Goal: Task Accomplishment & Management: Use online tool/utility

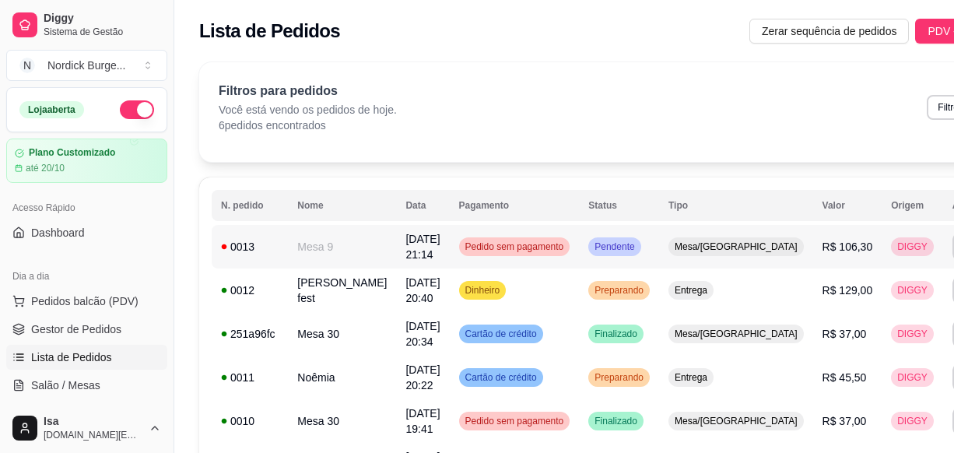
click at [262, 244] on div "0013" at bounding box center [250, 247] width 58 height 16
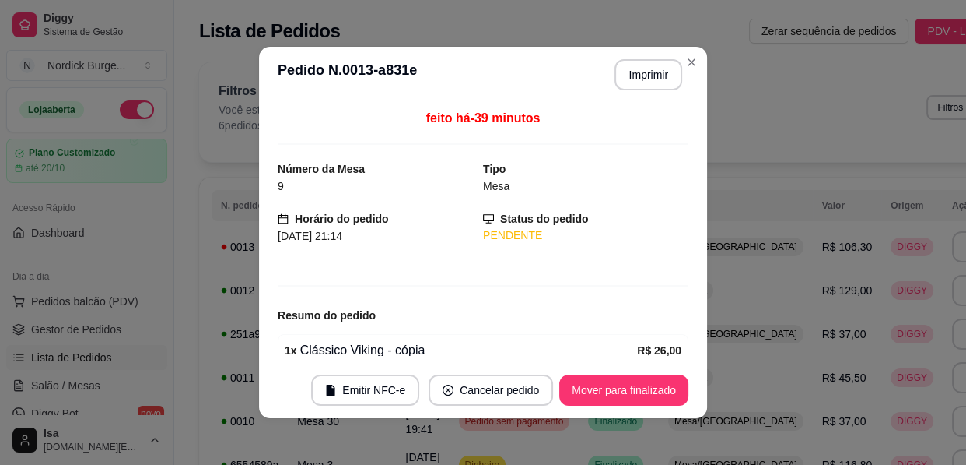
click at [629, 372] on footer "Emitir NFC-e Cancelar pedido Mover para finalizado" at bounding box center [483, 390] width 448 height 56
click at [633, 386] on button "Mover para finalizado" at bounding box center [624, 390] width 125 height 30
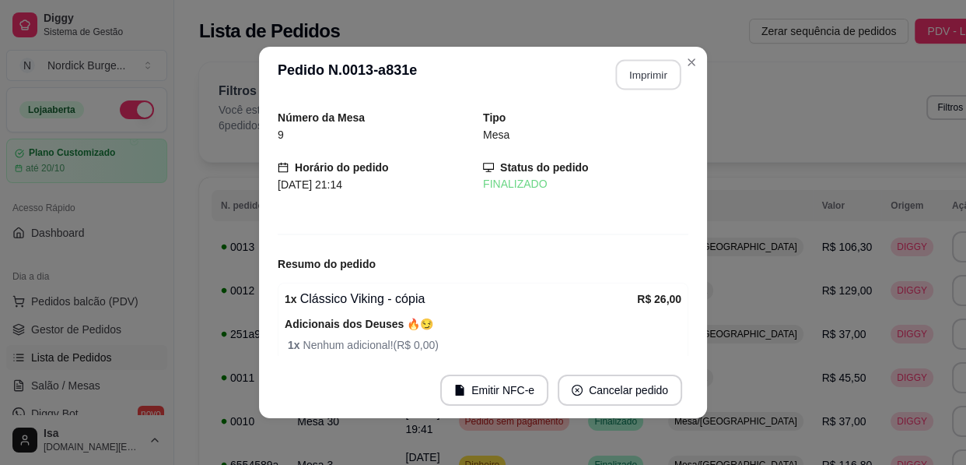
click at [619, 85] on button "Imprimir" at bounding box center [648, 75] width 65 height 30
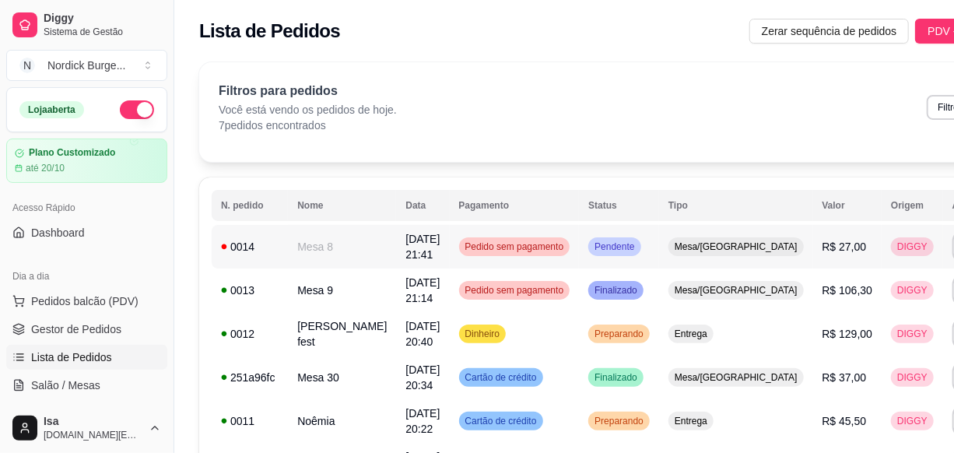
click at [264, 245] on div "0014" at bounding box center [250, 247] width 58 height 16
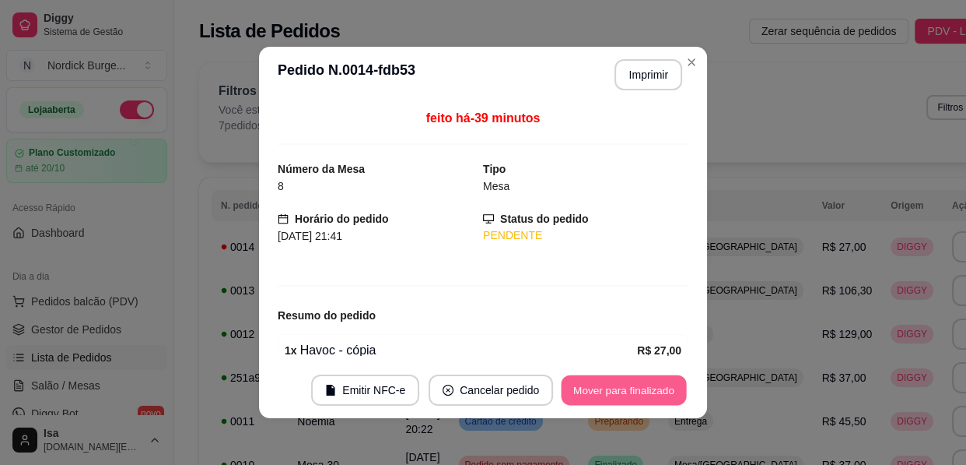
click at [599, 396] on button "Mover para finalizado" at bounding box center [624, 390] width 125 height 30
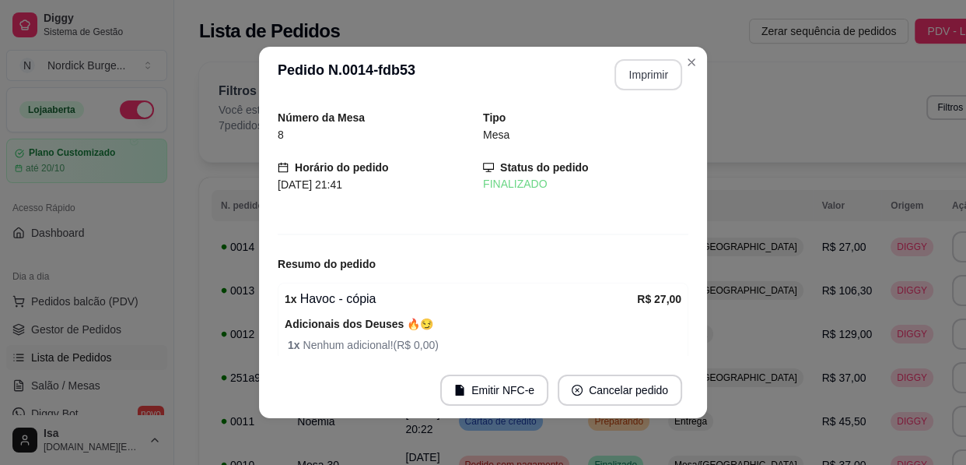
click at [637, 64] on button "Imprimir" at bounding box center [649, 74] width 68 height 31
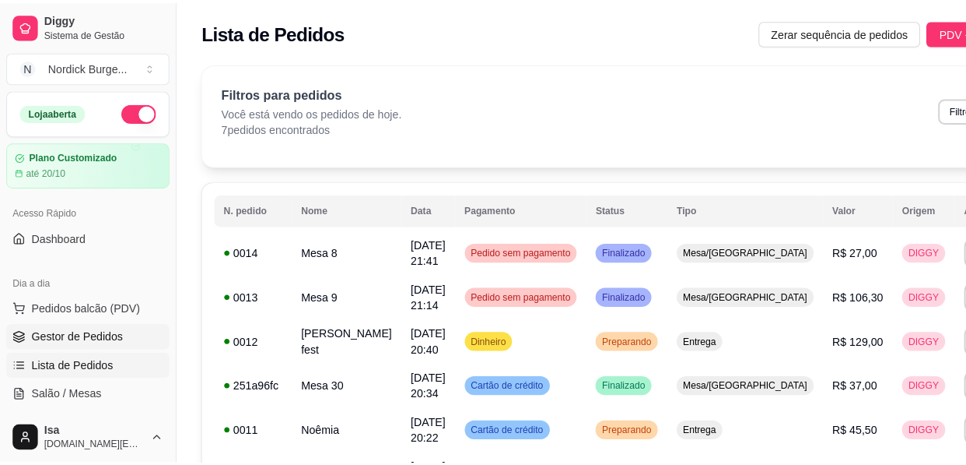
scroll to position [70, 0]
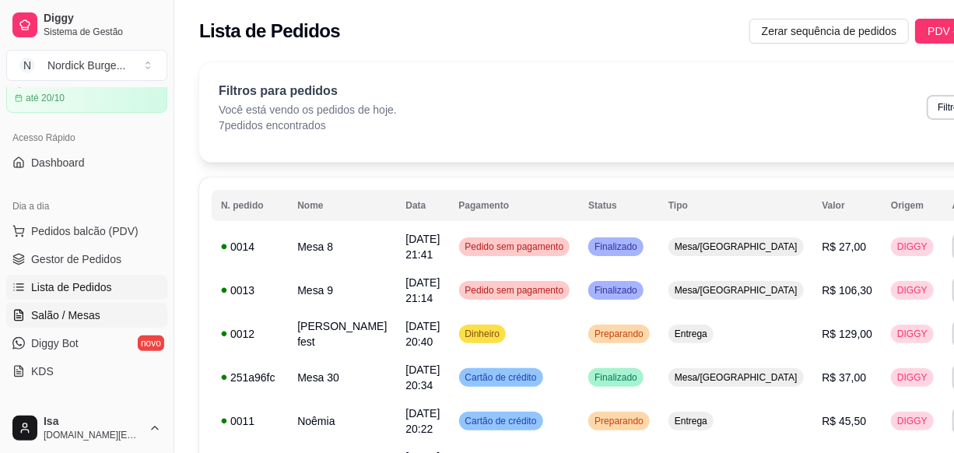
click at [58, 315] on span "Salão / Mesas" at bounding box center [65, 315] width 69 height 16
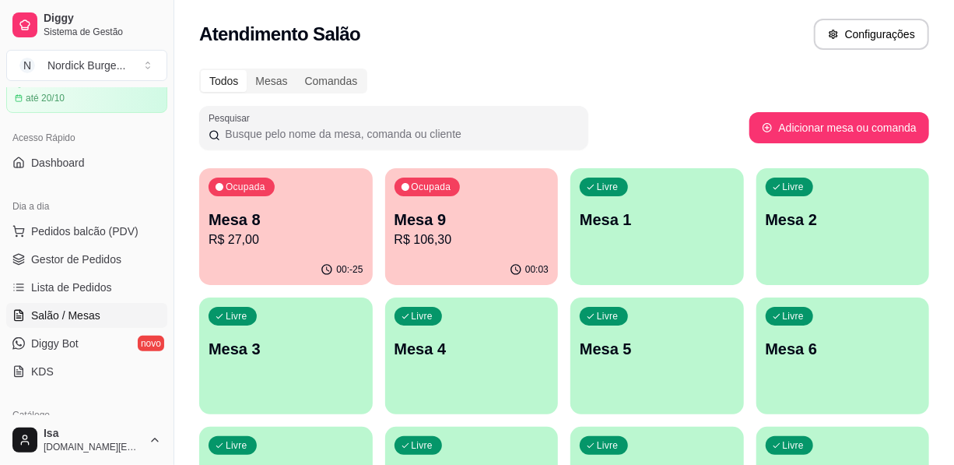
click at [459, 230] on p "R$ 106,30" at bounding box center [472, 239] width 155 height 19
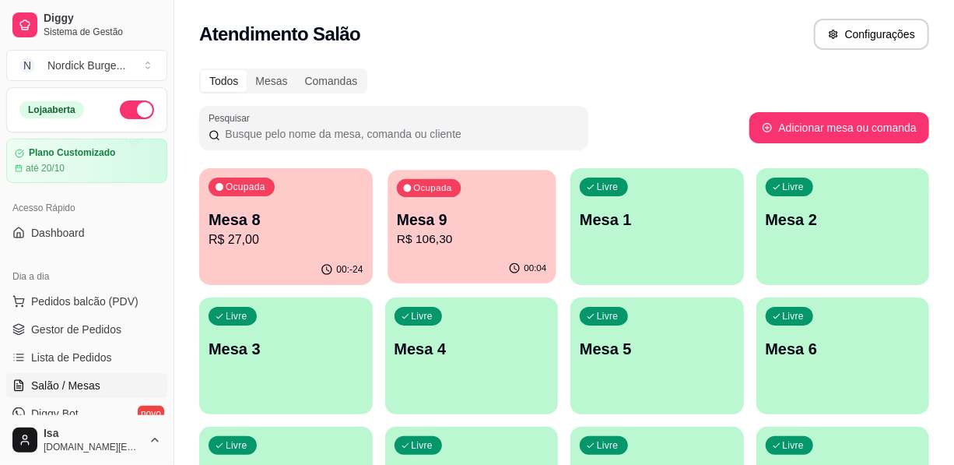
click at [438, 241] on p "R$ 106,30" at bounding box center [471, 239] width 150 height 18
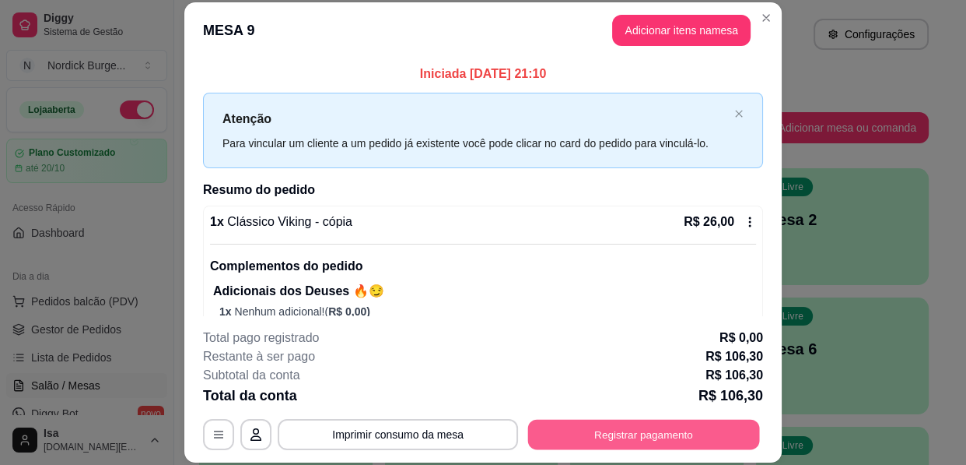
click at [624, 432] on button "Registrar pagamento" at bounding box center [644, 434] width 232 height 30
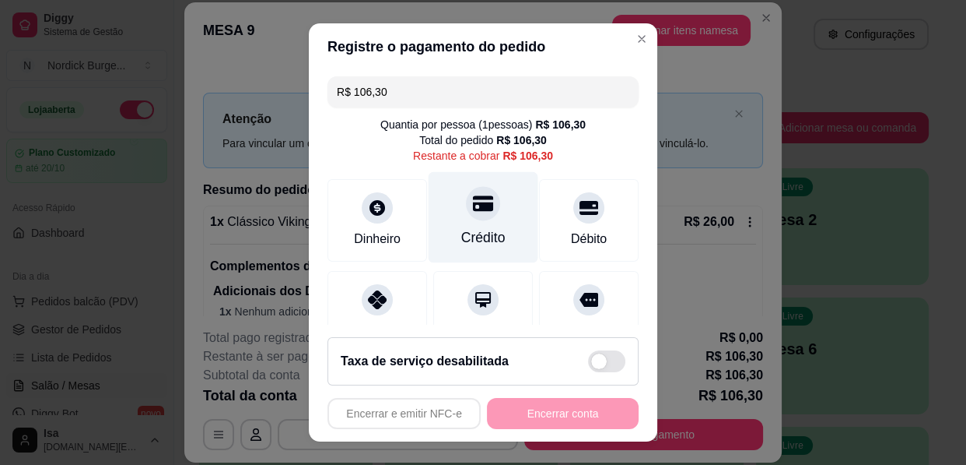
click at [476, 226] on div "Crédito" at bounding box center [484, 217] width 110 height 91
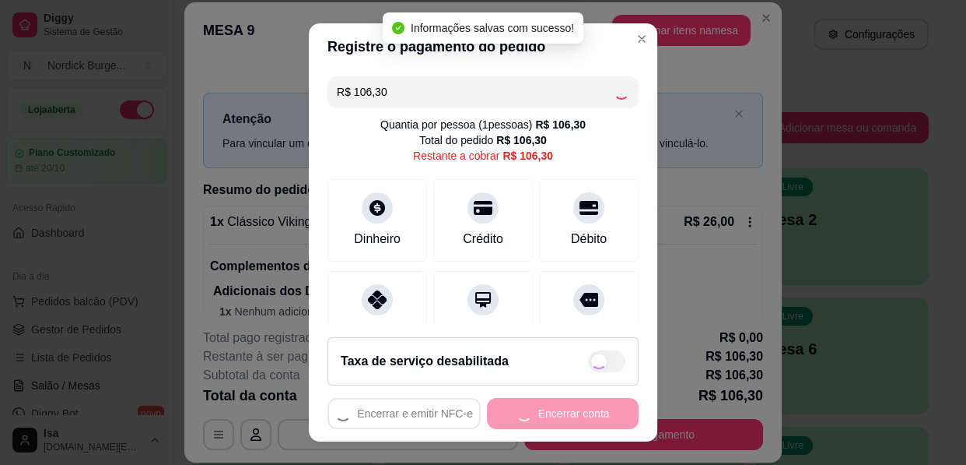
type input "R$ 0,00"
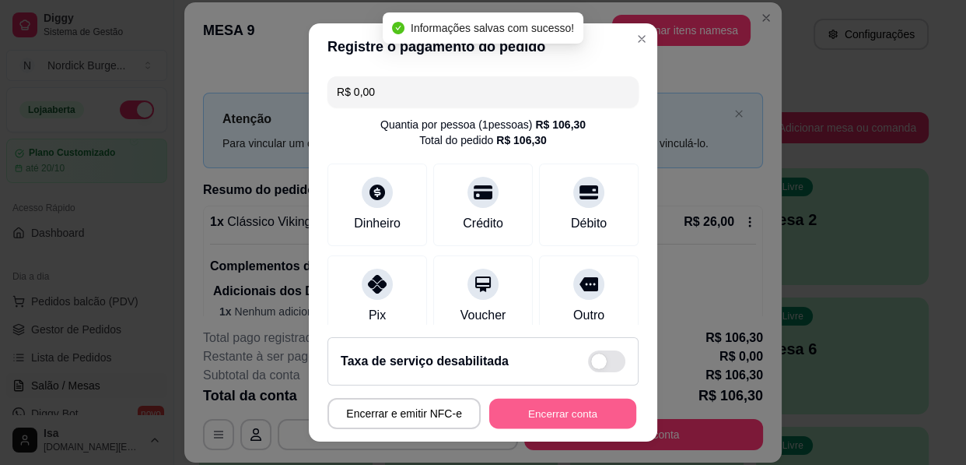
click at [542, 409] on button "Encerrar conta" at bounding box center [562, 413] width 147 height 30
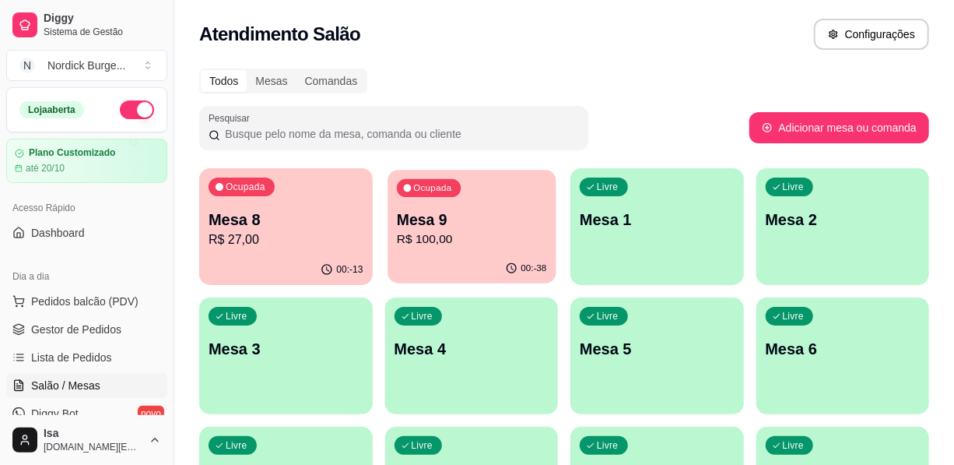
click at [439, 224] on p "Mesa 9" at bounding box center [471, 219] width 150 height 21
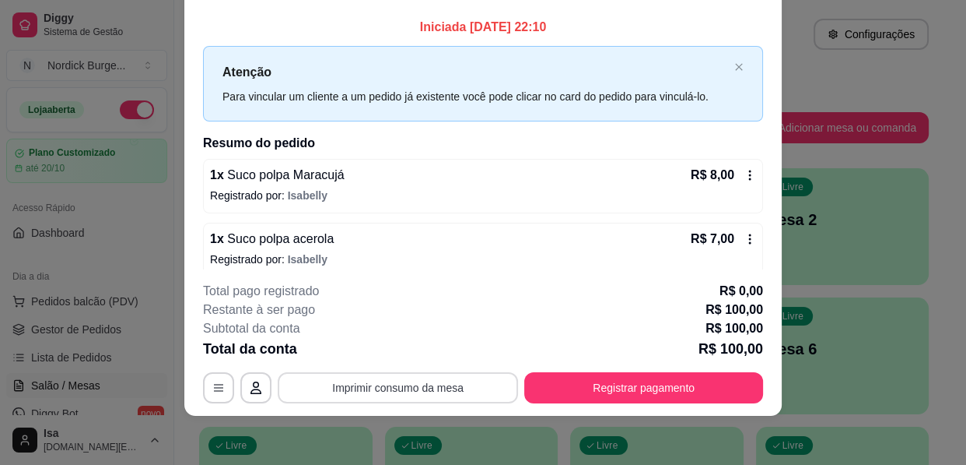
click at [444, 378] on button "Imprimir consumo da mesa" at bounding box center [398, 387] width 240 height 31
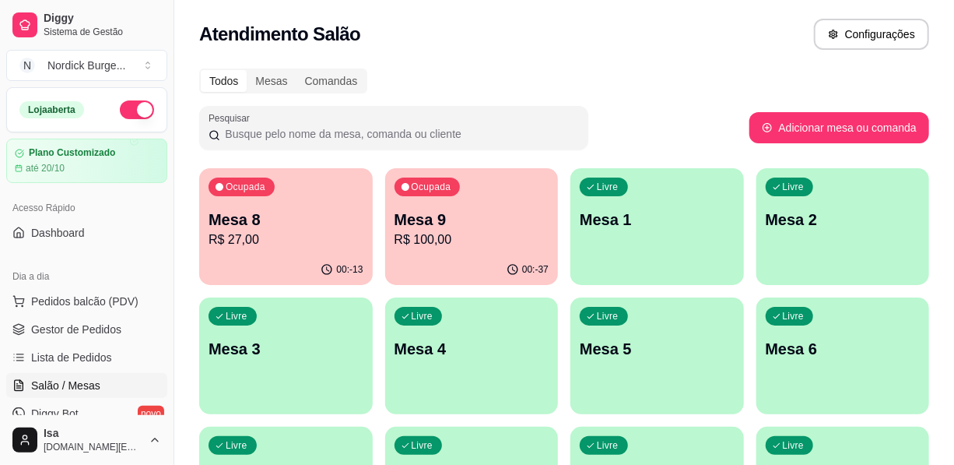
click at [460, 233] on p "R$ 100,00" at bounding box center [472, 239] width 155 height 19
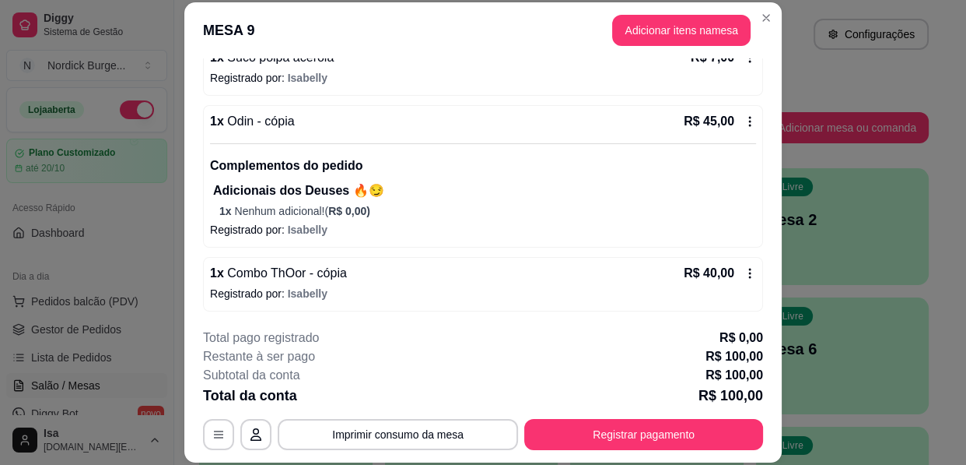
scroll to position [47, 0]
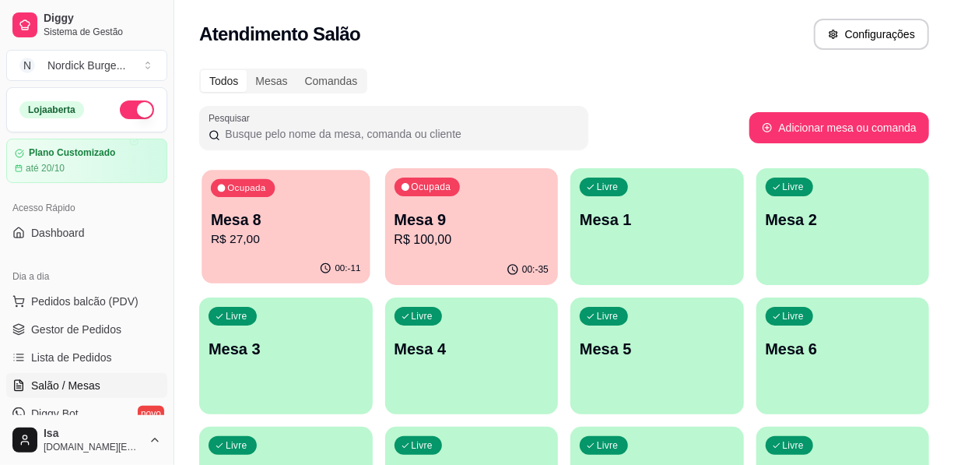
click at [303, 185] on div "Ocupada Mesa 8 R$ 27,00" at bounding box center [286, 212] width 168 height 84
click at [327, 225] on p "Mesa 8" at bounding box center [286, 220] width 155 height 22
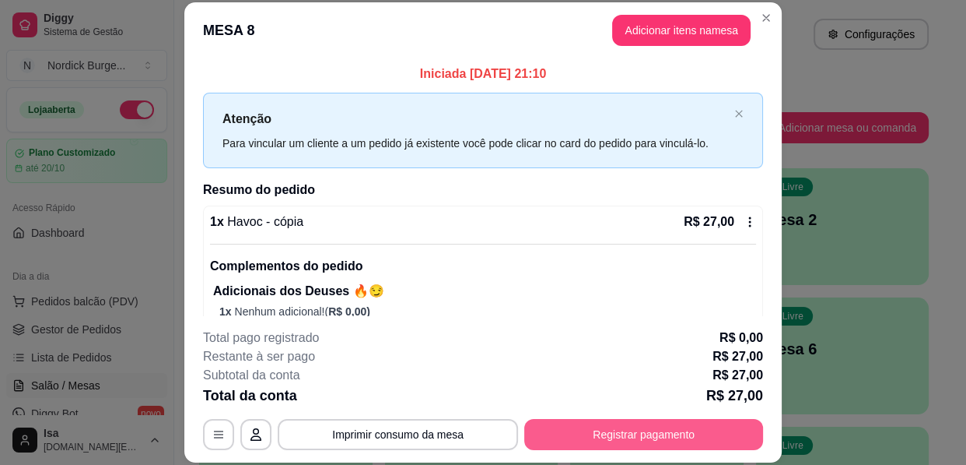
click at [556, 427] on button "Registrar pagamento" at bounding box center [643, 434] width 239 height 31
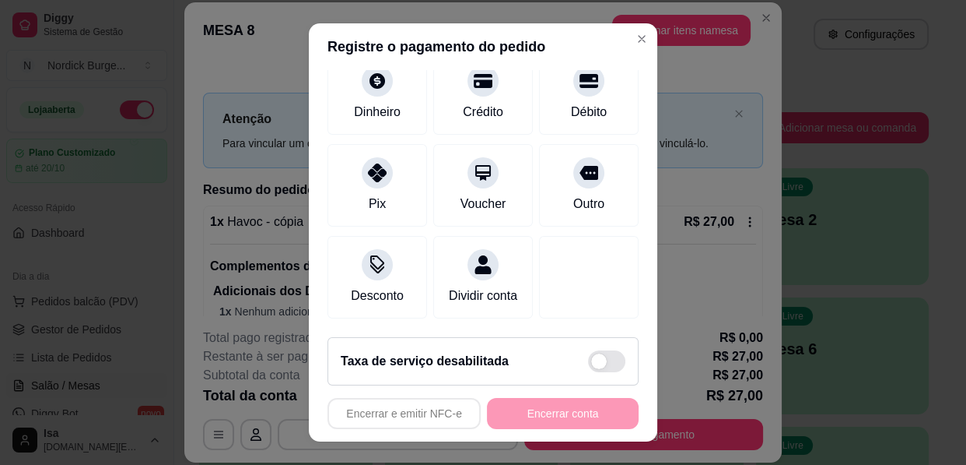
scroll to position [2, 0]
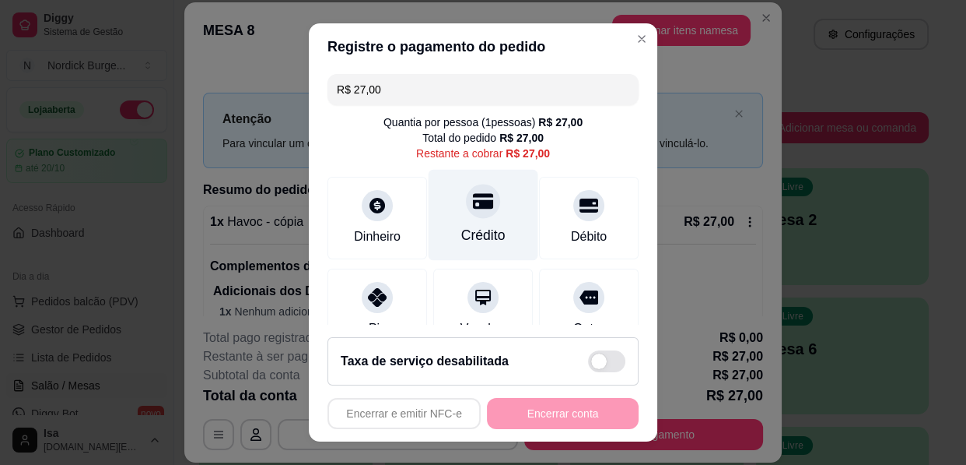
click at [468, 211] on div at bounding box center [483, 201] width 34 height 34
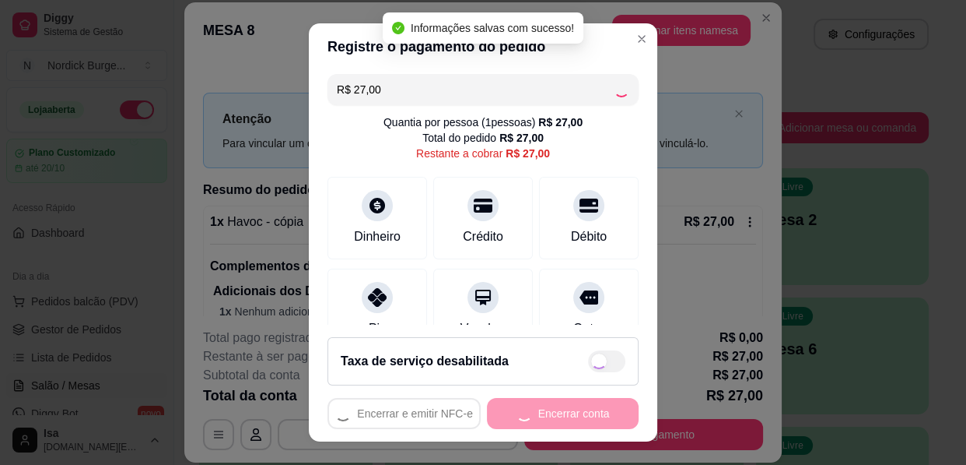
type input "R$ 0,00"
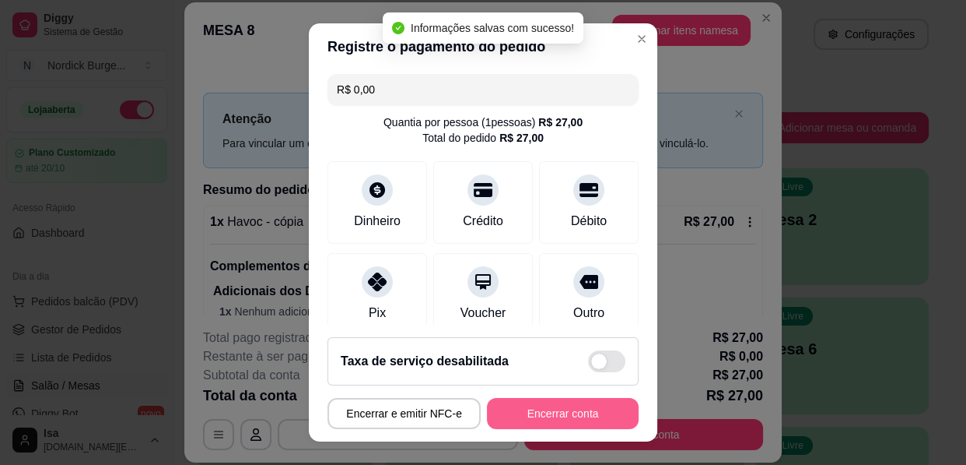
click at [559, 414] on button "Encerrar conta" at bounding box center [563, 413] width 152 height 31
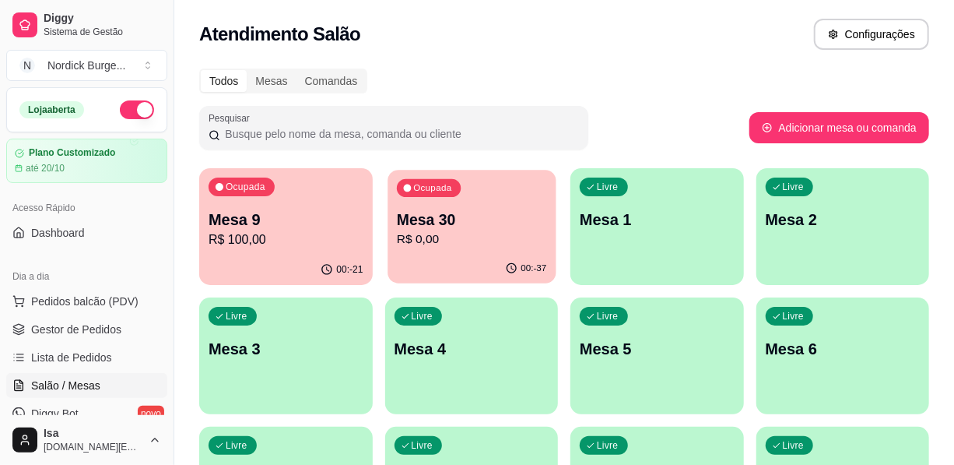
click at [459, 234] on p "R$ 0,00" at bounding box center [471, 239] width 150 height 18
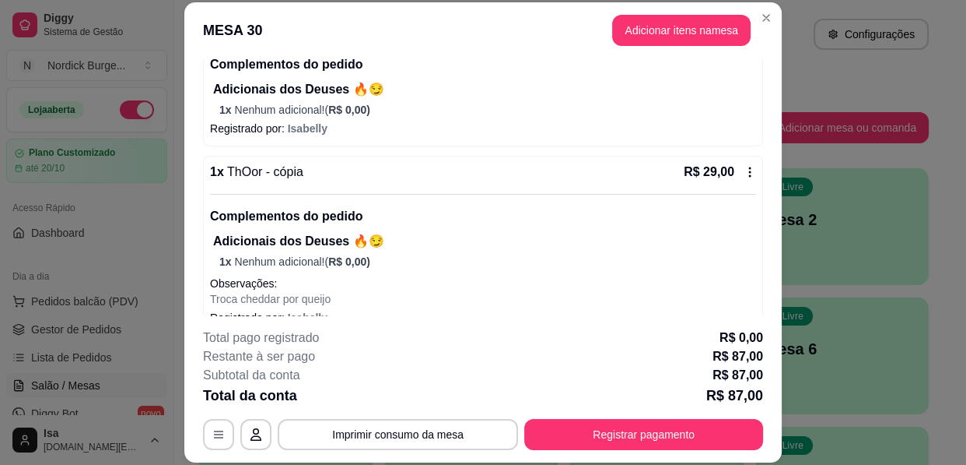
scroll to position [377, 0]
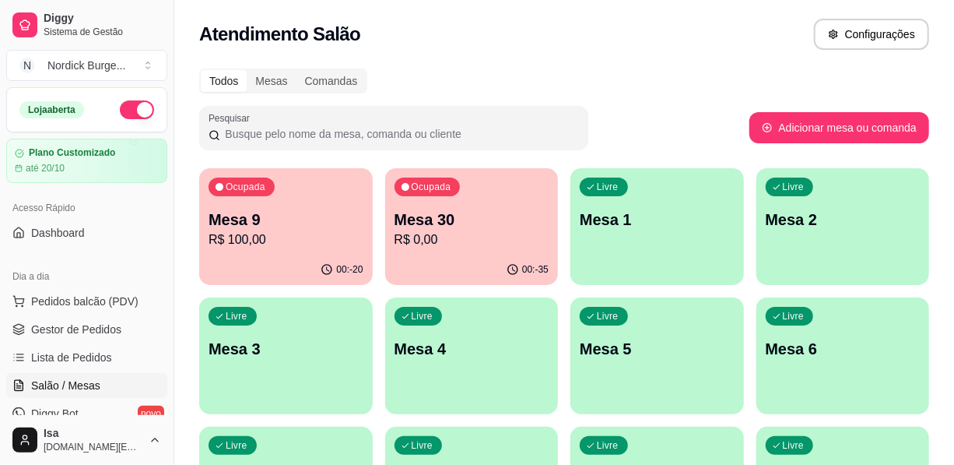
click at [478, 225] on p "Mesa 30" at bounding box center [472, 220] width 155 height 22
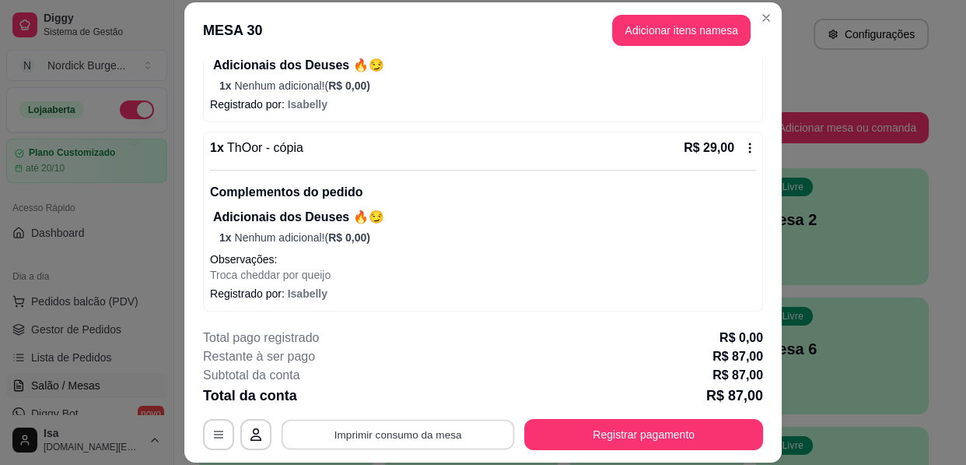
click at [437, 441] on button "Imprimir consumo da mesa" at bounding box center [398, 434] width 233 height 30
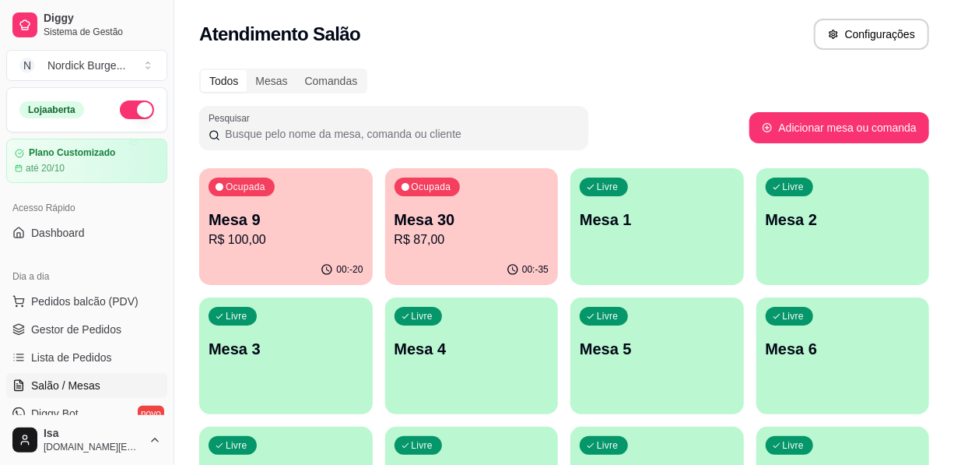
click at [529, 199] on div "Ocupada Mesa 30 R$ 87,00" at bounding box center [472, 211] width 174 height 86
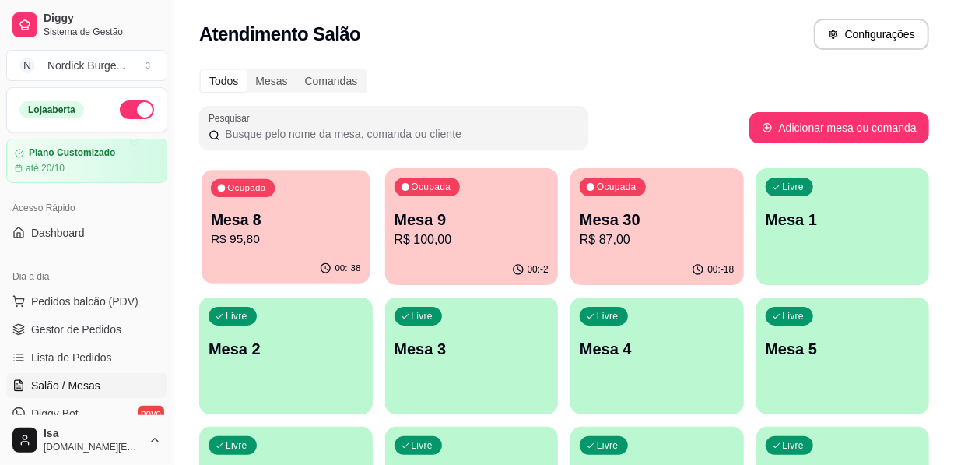
click at [286, 219] on p "Mesa 8" at bounding box center [286, 219] width 150 height 21
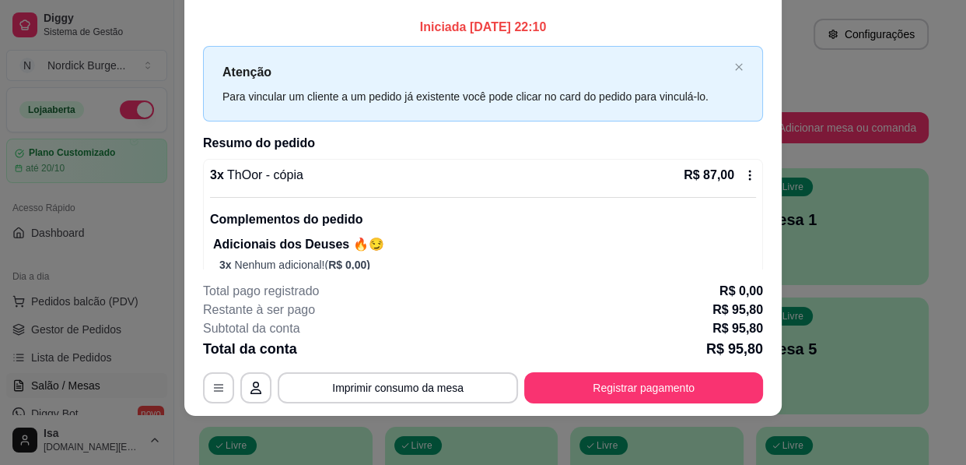
scroll to position [0, 0]
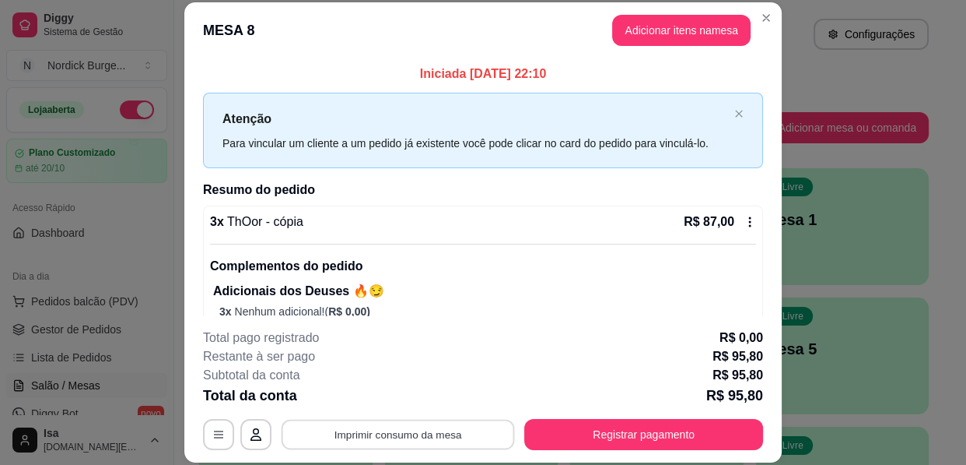
click at [396, 449] on button "Imprimir consumo da mesa" at bounding box center [398, 434] width 233 height 30
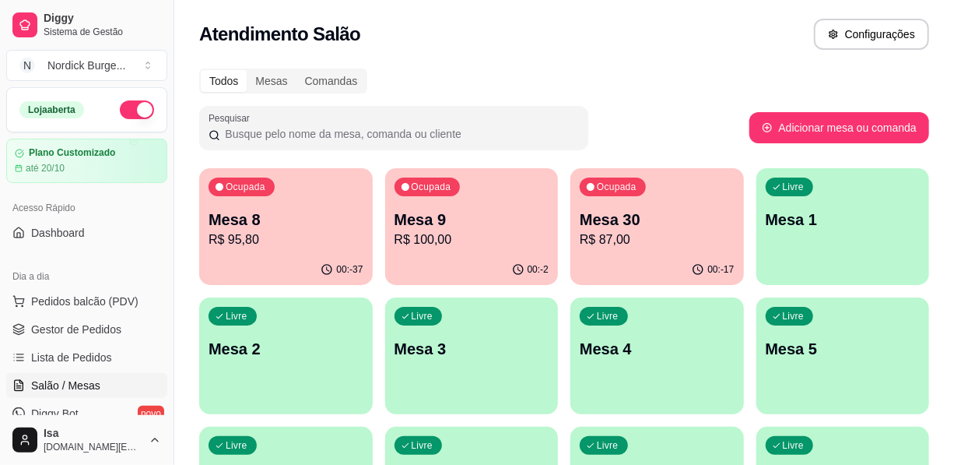
click at [882, 411] on div "button" at bounding box center [843, 404] width 174 height 19
click at [665, 219] on p "Mesa 30" at bounding box center [657, 219] width 150 height 21
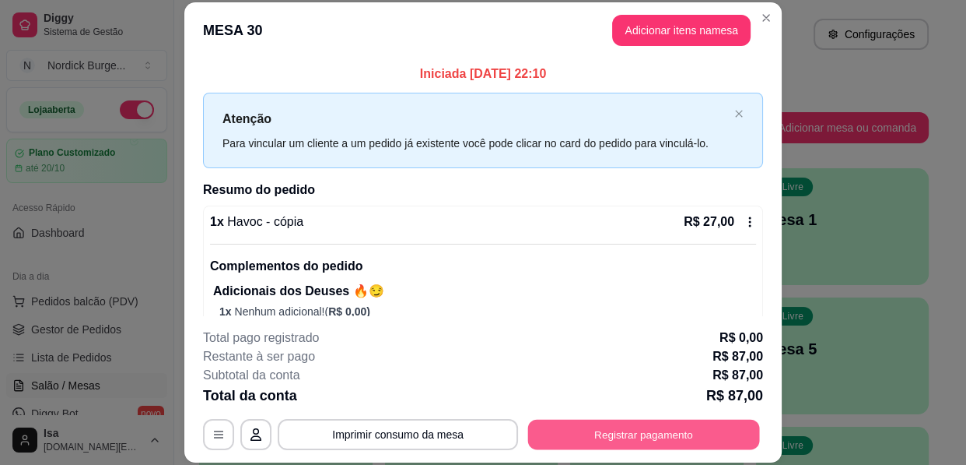
click at [635, 437] on button "Registrar pagamento" at bounding box center [644, 434] width 232 height 30
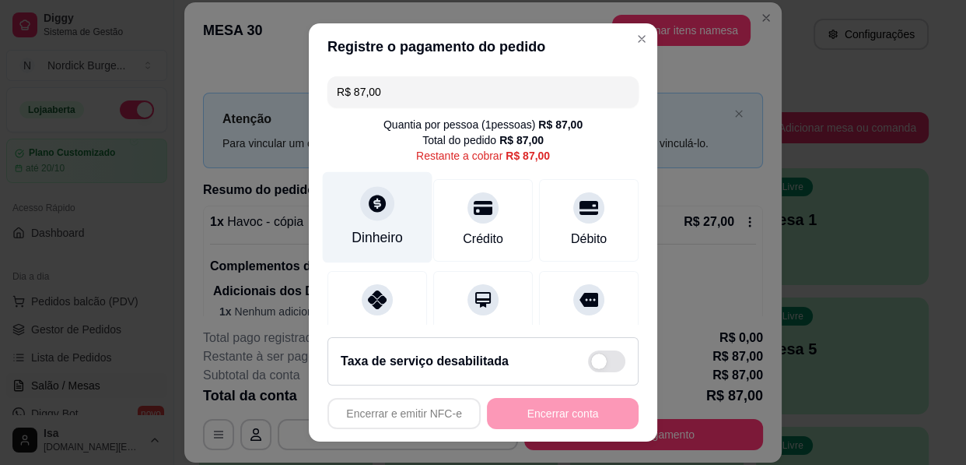
click at [346, 211] on div "Dinheiro" at bounding box center [378, 217] width 110 height 91
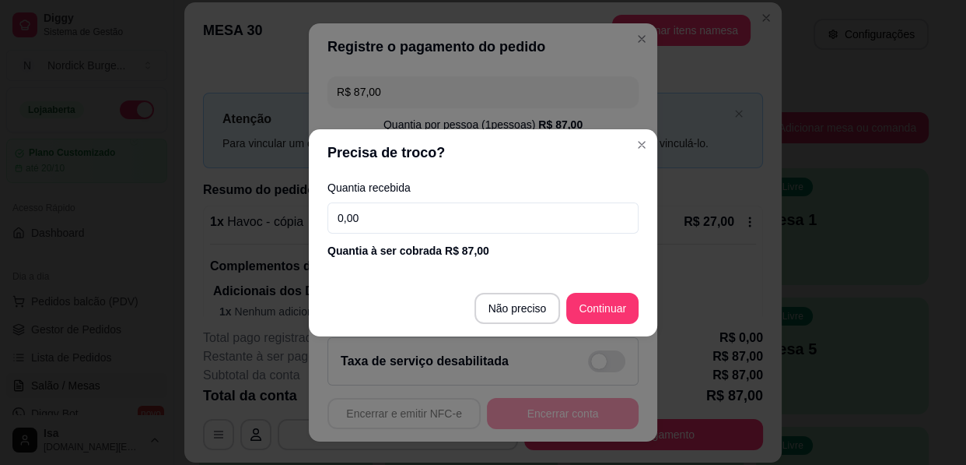
click at [372, 210] on input "0,00" at bounding box center [483, 217] width 311 height 31
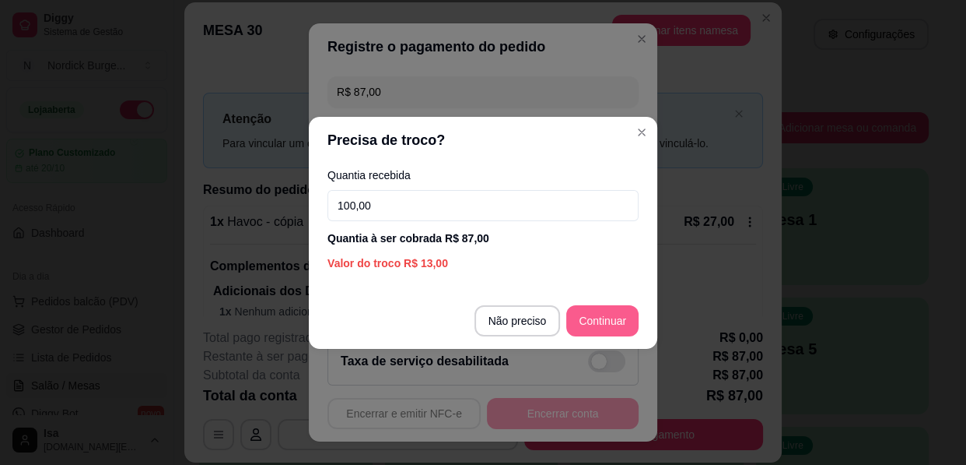
type input "100,00"
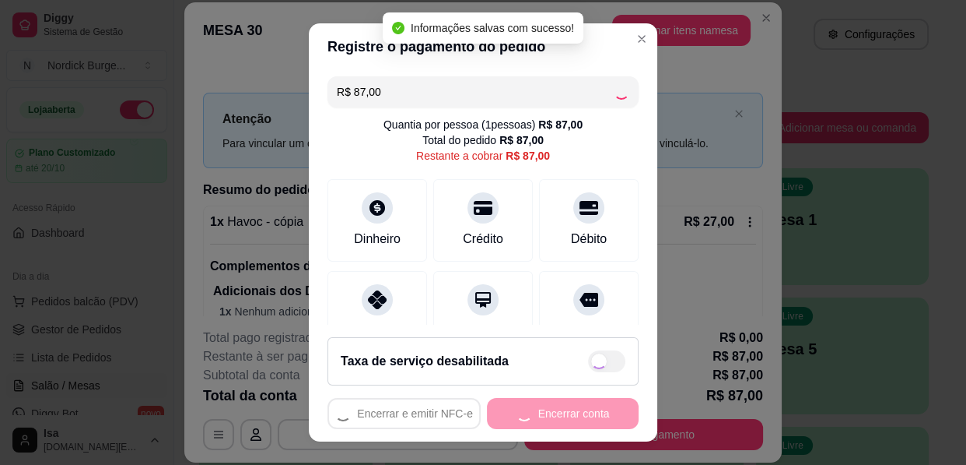
type input "R$ 0,00"
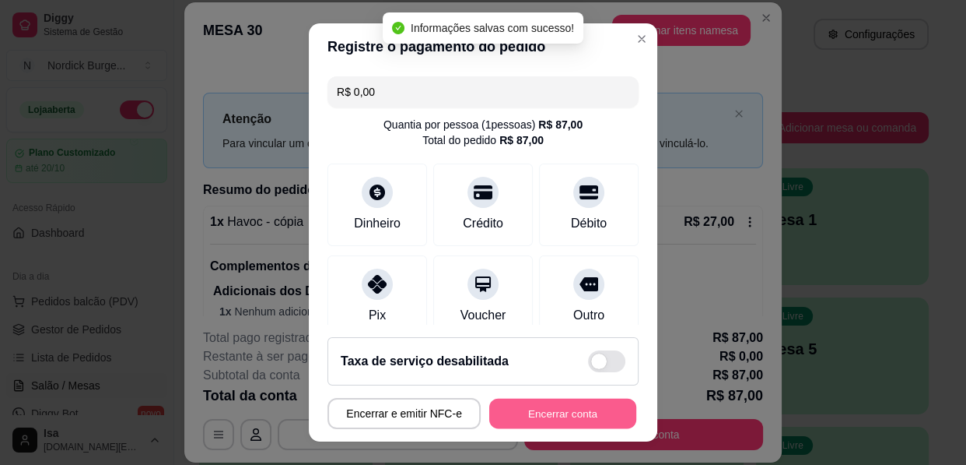
click at [577, 416] on button "Encerrar conta" at bounding box center [562, 413] width 147 height 30
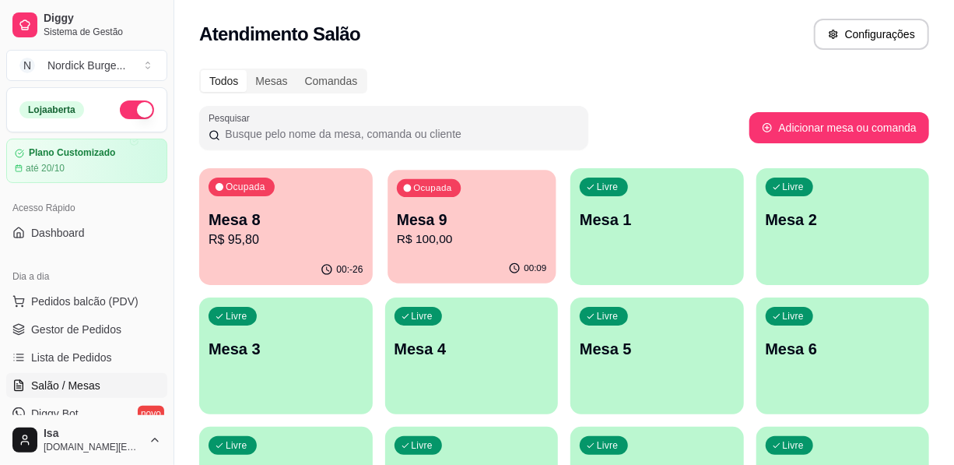
click at [412, 242] on p "R$ 100,00" at bounding box center [471, 239] width 150 height 18
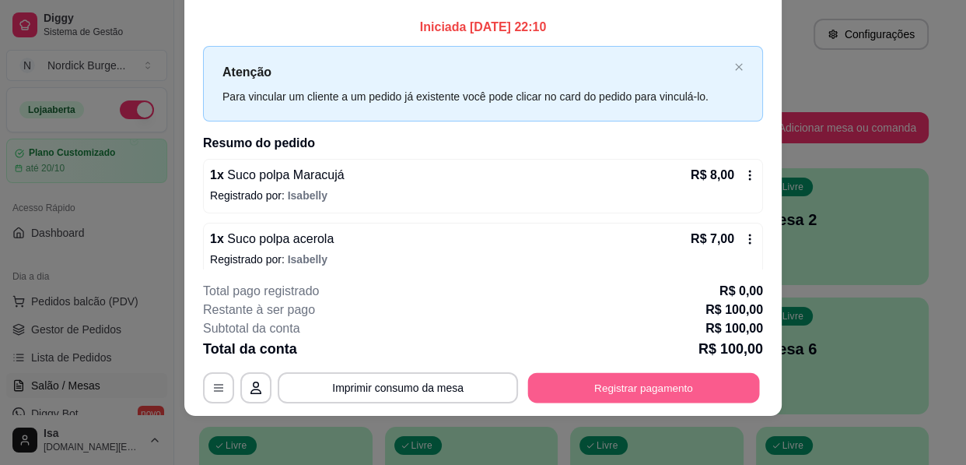
click at [629, 384] on button "Registrar pagamento" at bounding box center [644, 388] width 232 height 30
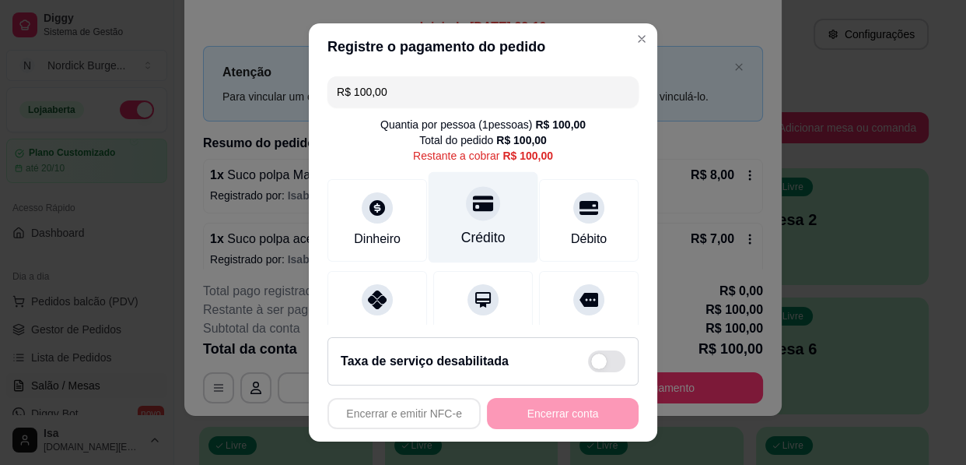
click at [466, 238] on div "Crédito" at bounding box center [483, 237] width 44 height 20
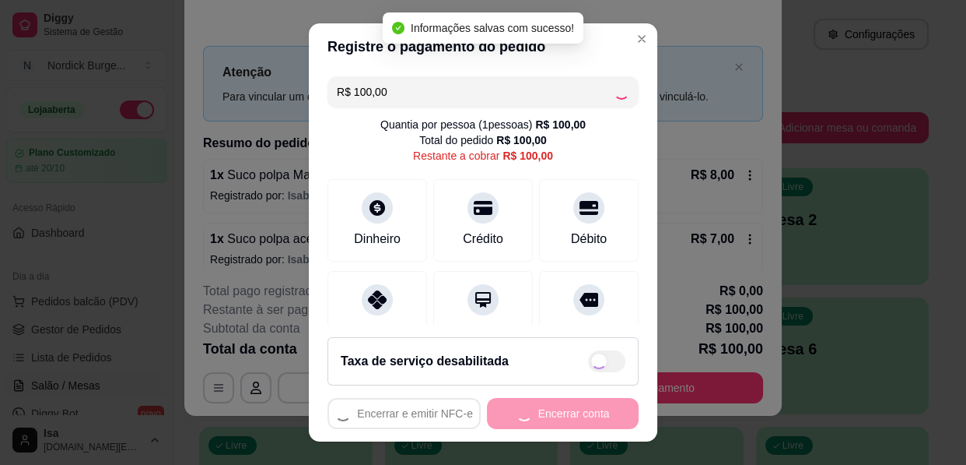
type input "R$ 0,00"
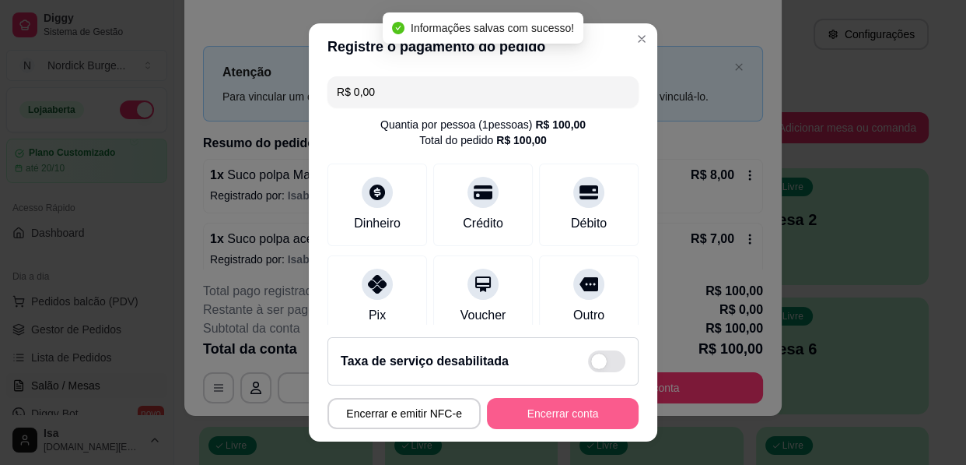
click at [532, 411] on button "Encerrar conta" at bounding box center [563, 413] width 152 height 31
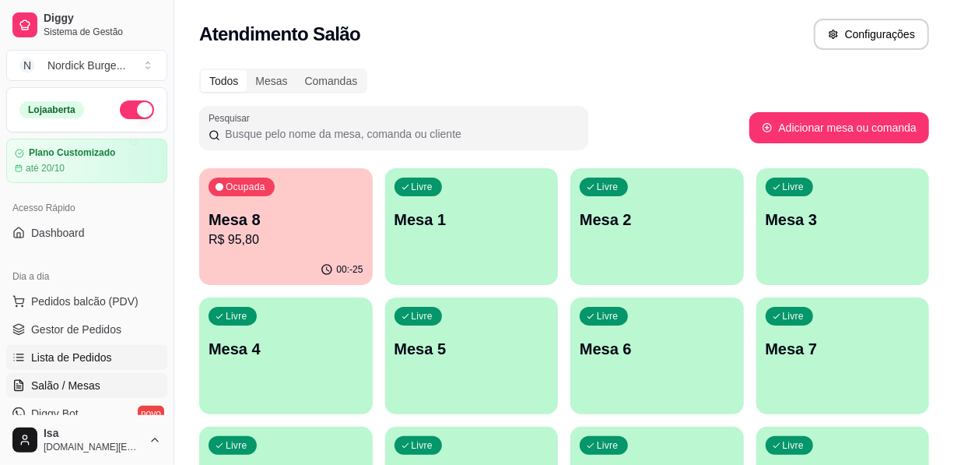
click at [41, 359] on span "Lista de Pedidos" at bounding box center [71, 357] width 81 height 16
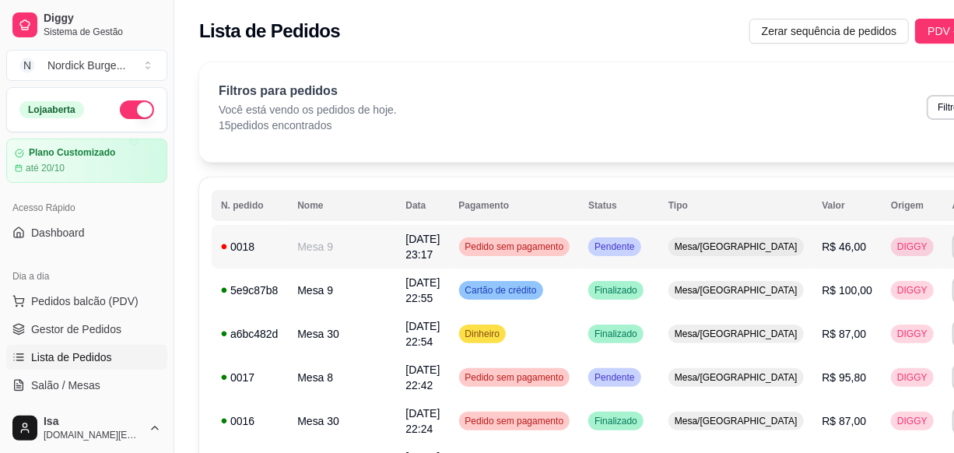
click at [247, 251] on div "0018" at bounding box center [250, 247] width 58 height 16
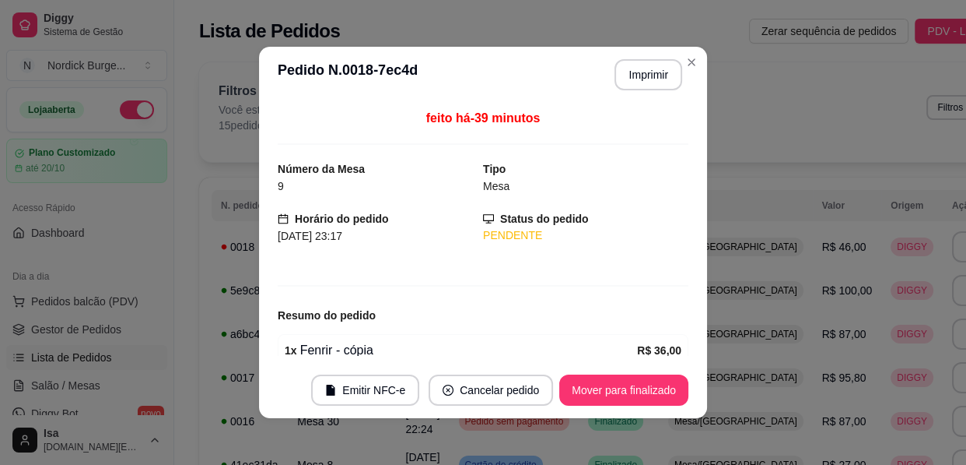
click at [605, 397] on button "Mover para finalizado" at bounding box center [623, 389] width 129 height 31
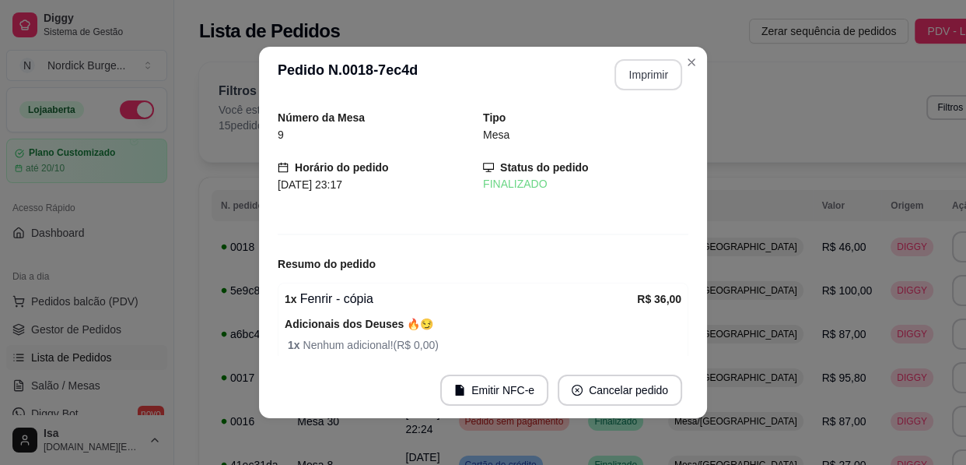
click at [630, 84] on button "Imprimir" at bounding box center [649, 74] width 68 height 31
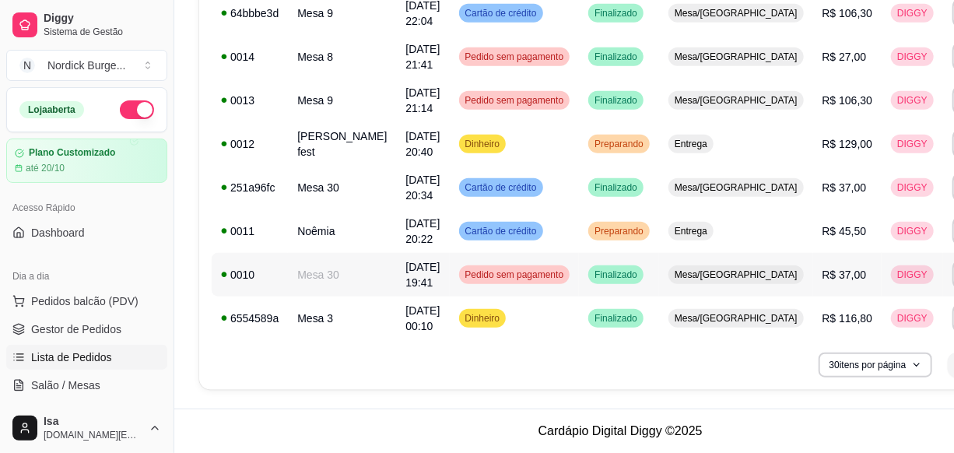
scroll to position [342, 0]
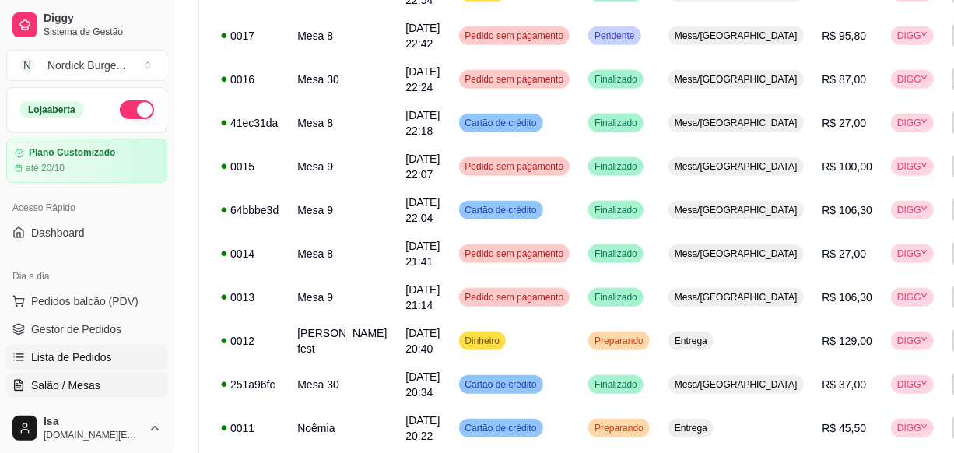
click at [52, 386] on span "Salão / Mesas" at bounding box center [65, 385] width 69 height 16
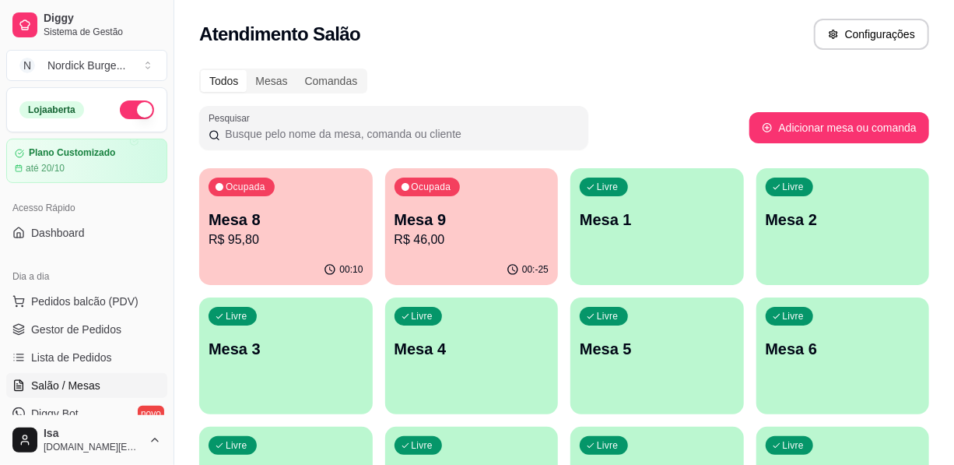
click at [311, 225] on p "Mesa 8" at bounding box center [286, 220] width 155 height 22
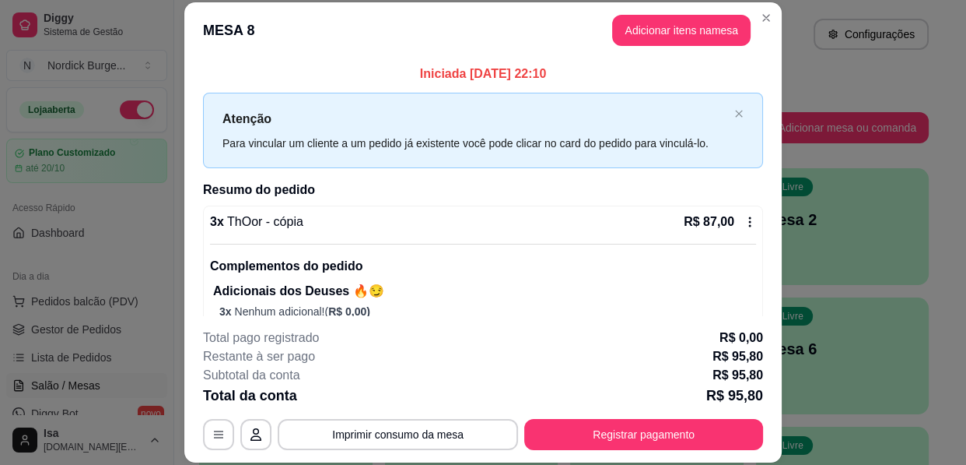
scroll to position [101, 0]
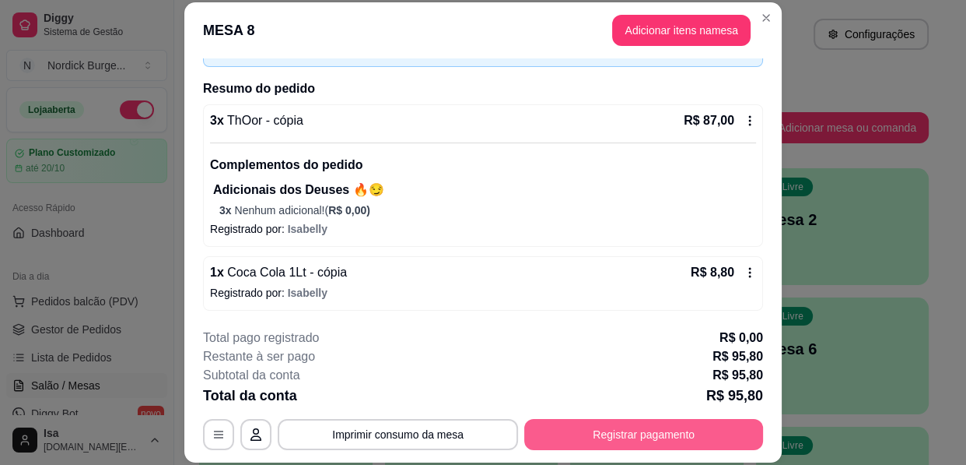
click at [620, 423] on button "Registrar pagamento" at bounding box center [643, 434] width 239 height 31
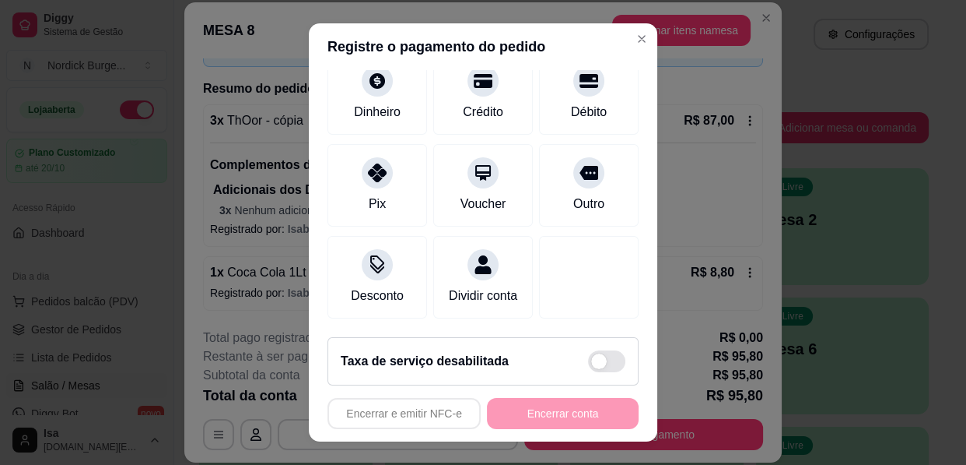
scroll to position [0, 0]
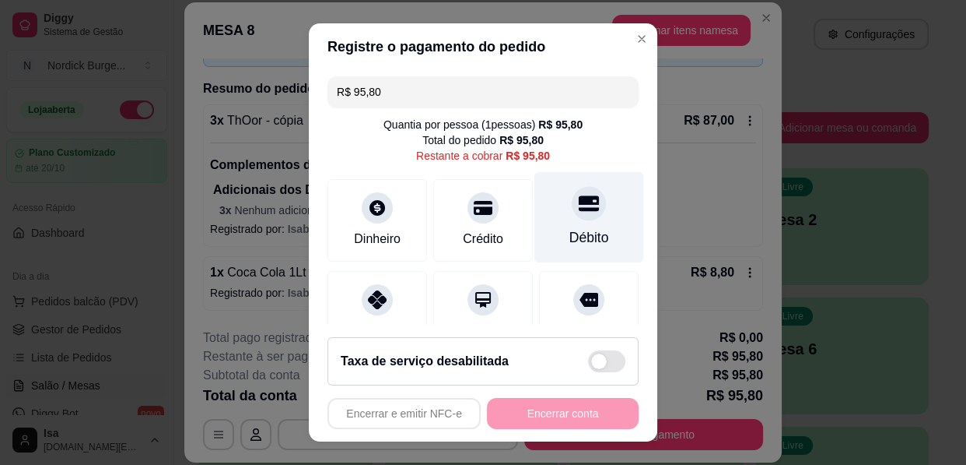
click at [561, 221] on div "Débito" at bounding box center [590, 217] width 110 height 91
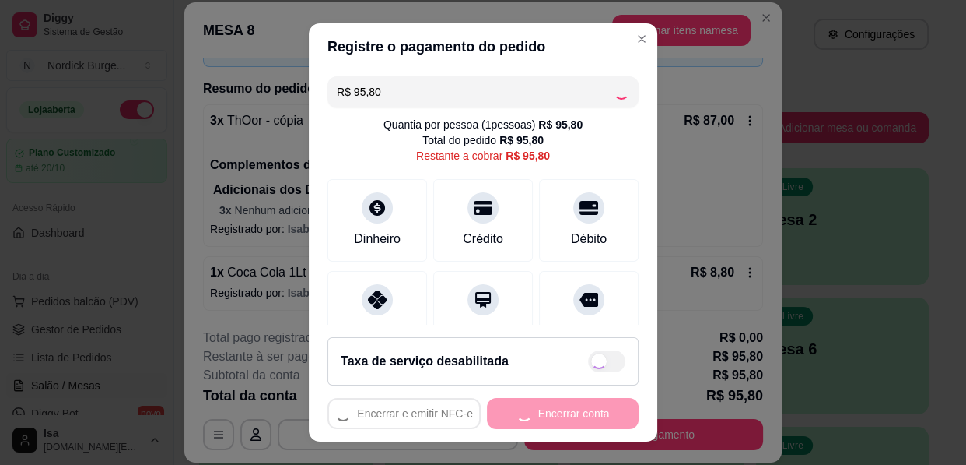
type input "R$ 0,00"
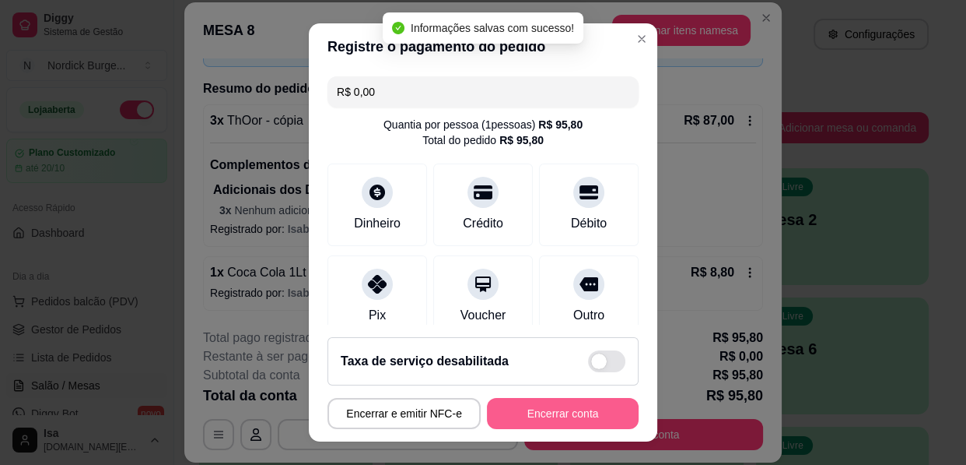
click at [563, 408] on button "Encerrar conta" at bounding box center [563, 413] width 152 height 31
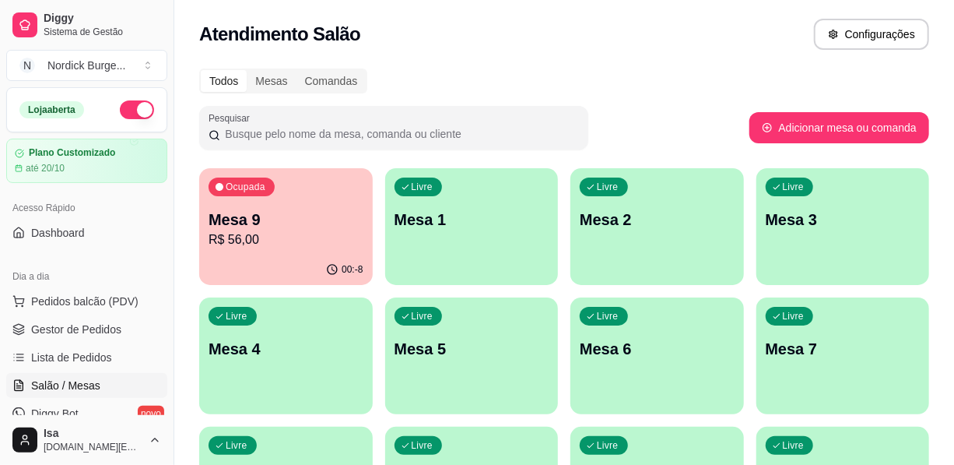
click at [329, 230] on p "R$ 56,00" at bounding box center [286, 239] width 155 height 19
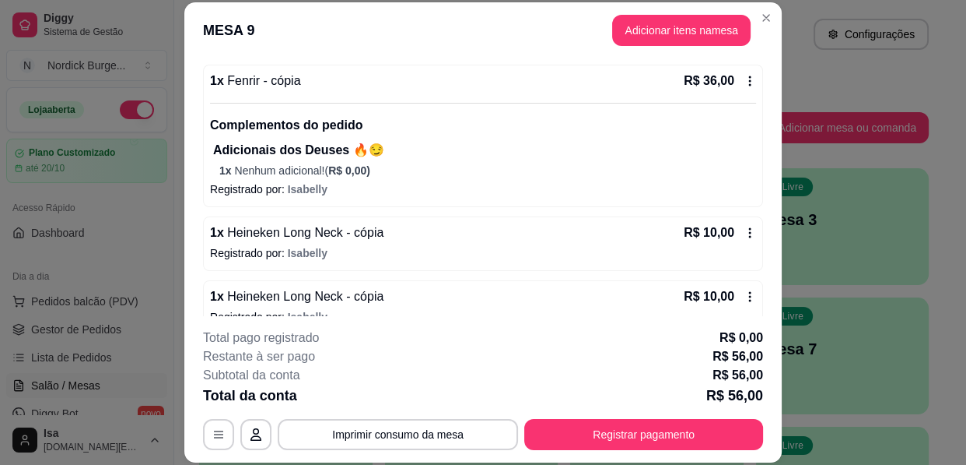
scroll to position [164, 0]
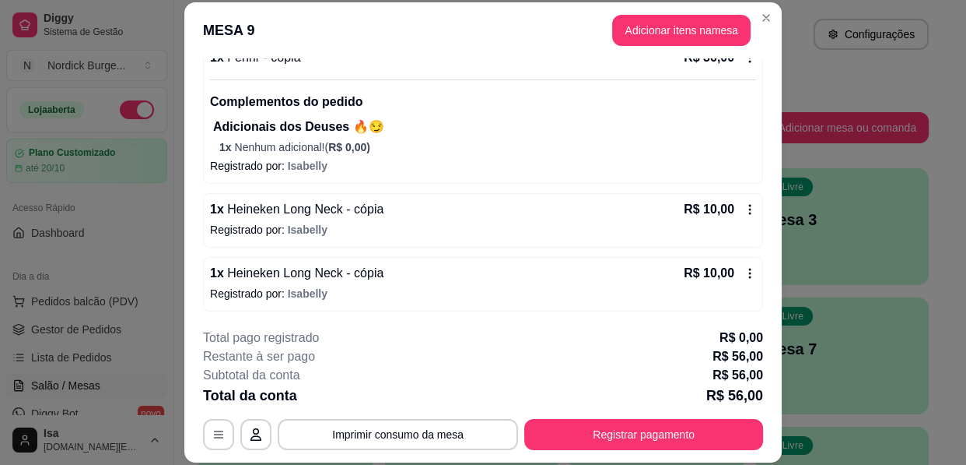
drag, startPoint x: 719, startPoint y: 408, endPoint x: 717, endPoint y: 420, distance: 12.5
click at [719, 418] on div "**********" at bounding box center [483, 388] width 560 height 121
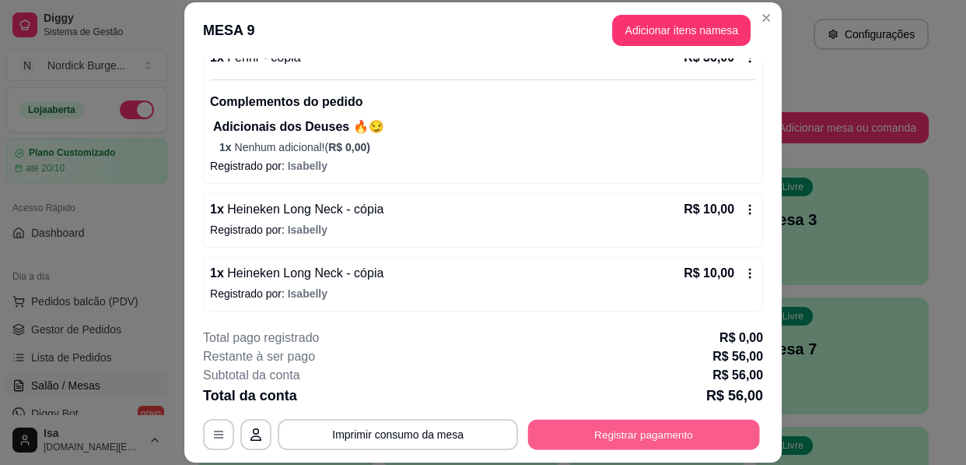
click at [717, 426] on button "Registrar pagamento" at bounding box center [644, 434] width 232 height 30
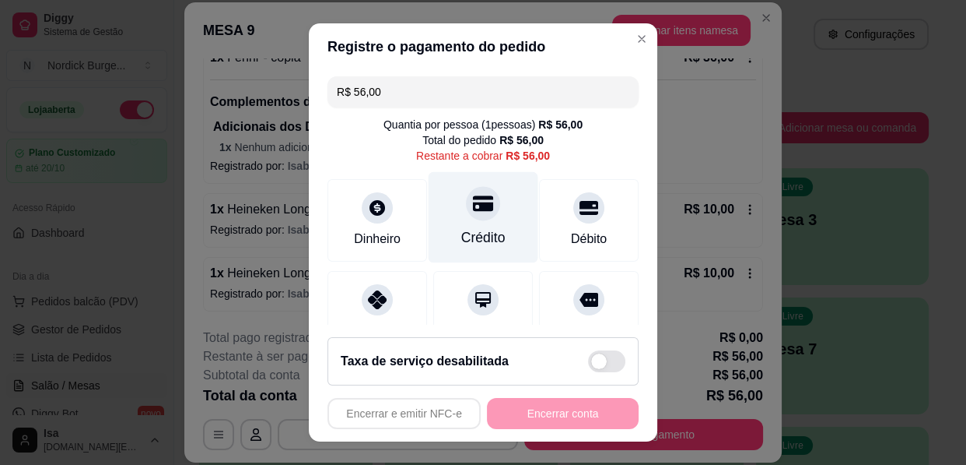
click at [473, 211] on icon at bounding box center [483, 203] width 20 height 20
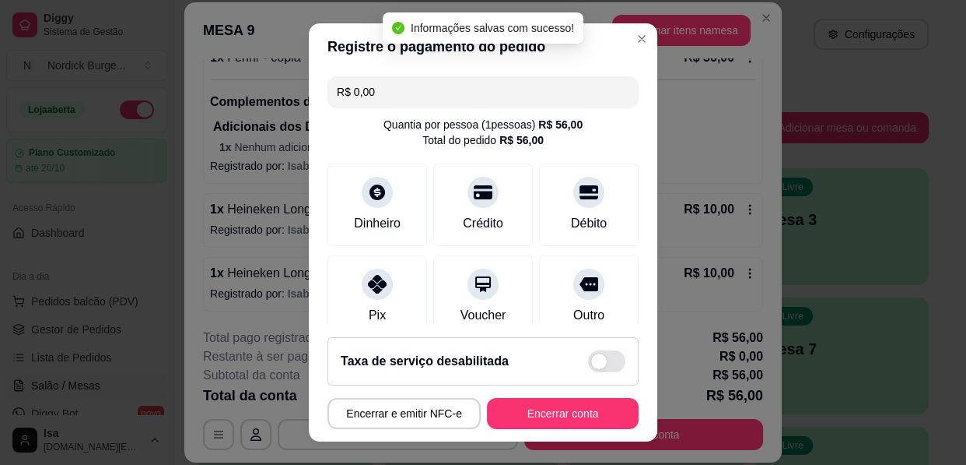
type input "R$ 0,00"
click at [555, 402] on button "Encerrar conta" at bounding box center [563, 413] width 152 height 31
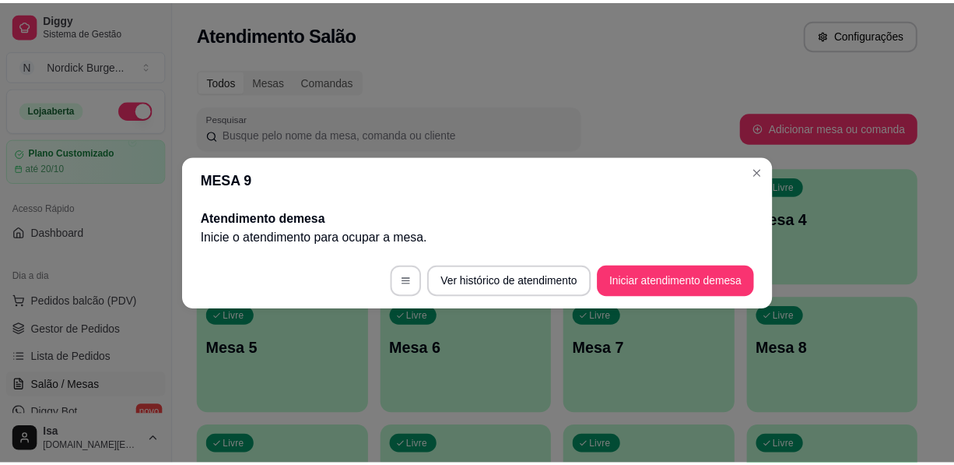
scroll to position [0, 0]
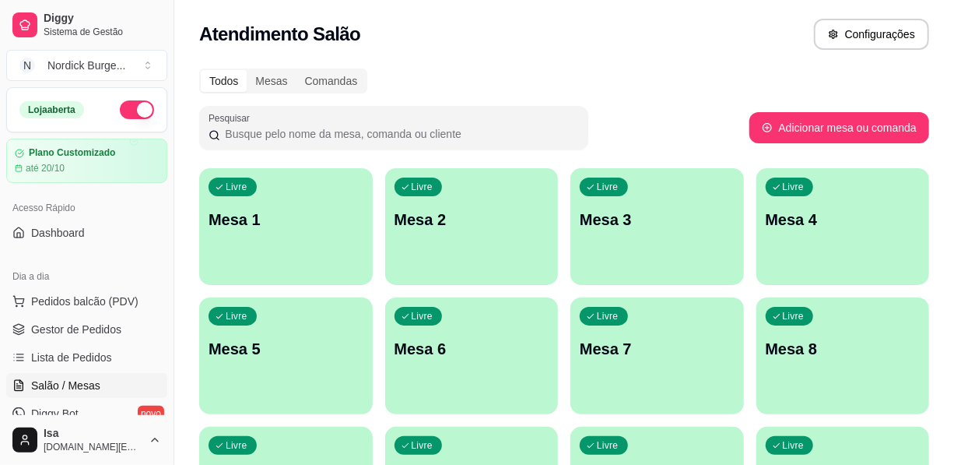
click at [563, 74] on div "Todos Mesas Comandas" at bounding box center [564, 80] width 730 height 25
